Goal: Task Accomplishment & Management: Use online tool/utility

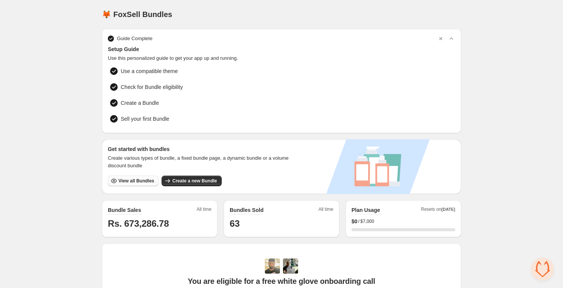
click at [153, 178] on span "View all Bundles" at bounding box center [137, 181] width 36 height 6
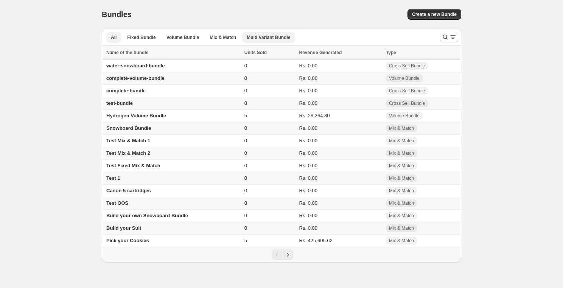
click at [275, 36] on span "Multi Variant Bundle" at bounding box center [269, 37] width 44 height 6
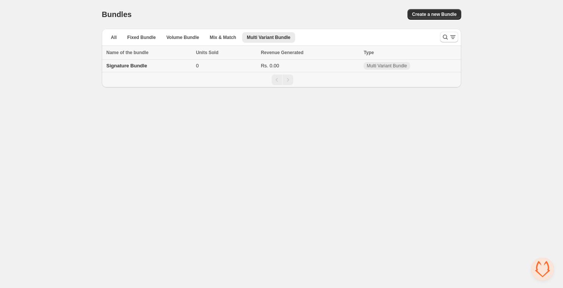
click at [149, 67] on td "Signature Bundle" at bounding box center [148, 66] width 92 height 12
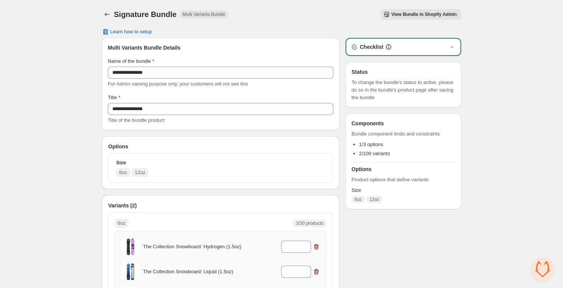
click at [428, 12] on span "View Bundle in Shopify Admin" at bounding box center [425, 14] width 66 height 6
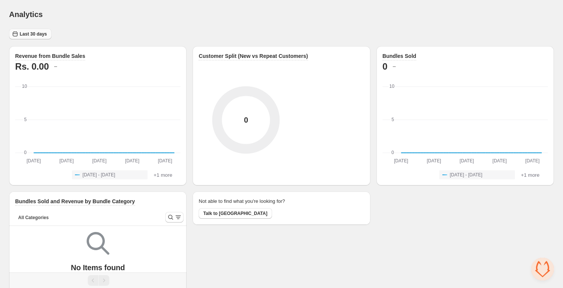
click at [40, 33] on span "Last 30 days" at bounding box center [33, 34] width 27 height 6
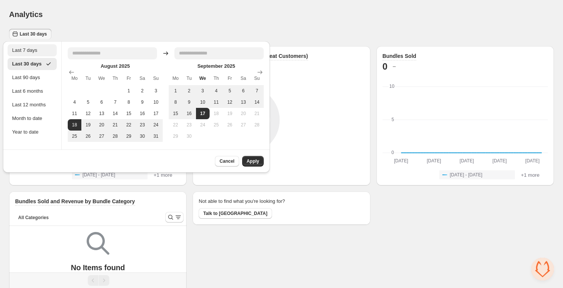
click at [35, 54] on div "Last 7 days" at bounding box center [32, 50] width 49 height 12
type input "**********"
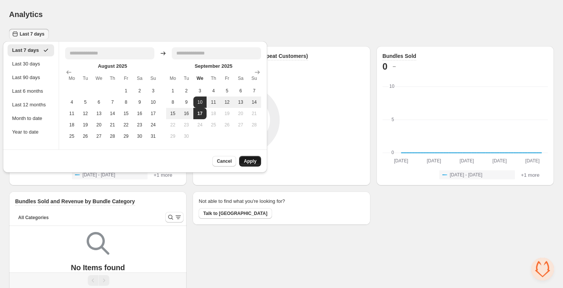
click at [258, 160] on button "Apply" at bounding box center [250, 161] width 22 height 11
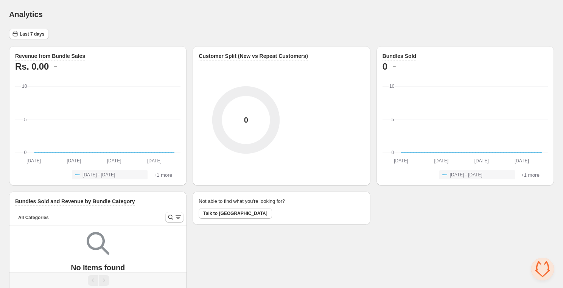
scroll to position [25, 0]
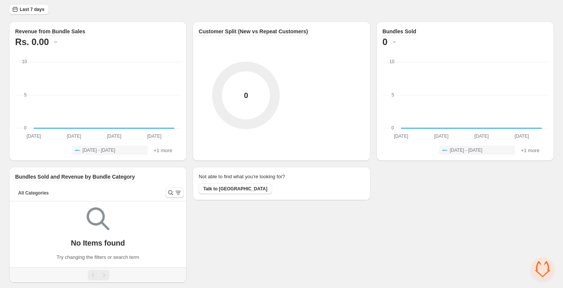
click at [120, 231] on div "No Items found Try changing the filters or search term" at bounding box center [97, 231] width 165 height 60
click at [181, 228] on div "No Items found Try changing the filters or search term" at bounding box center [98, 234] width 178 height 66
